Goal: Task Accomplishment & Management: Use online tool/utility

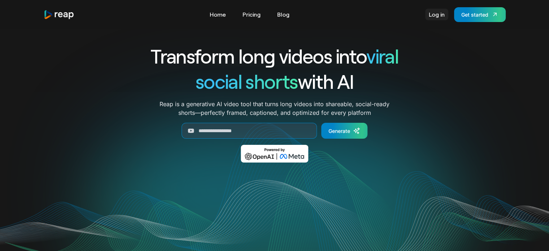
click at [435, 11] on link "Log in" at bounding box center [436, 15] width 23 height 12
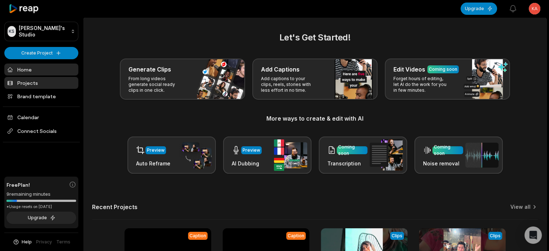
click at [47, 84] on link "Projects" at bounding box center [41, 83] width 74 height 12
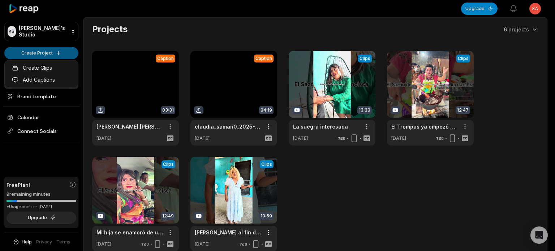
click at [46, 48] on html "KS Karla's Studio Create Project Home Projects Brand template Calendar Connect …" at bounding box center [277, 125] width 555 height 251
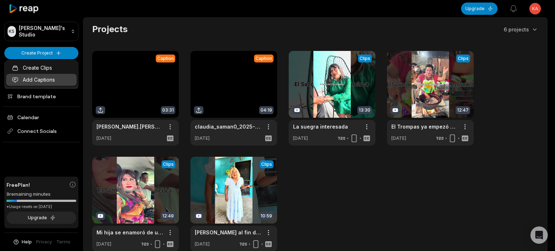
click at [45, 76] on link "Add Captions" at bounding box center [41, 80] width 70 height 12
